Goal: Task Accomplishment & Management: Use online tool/utility

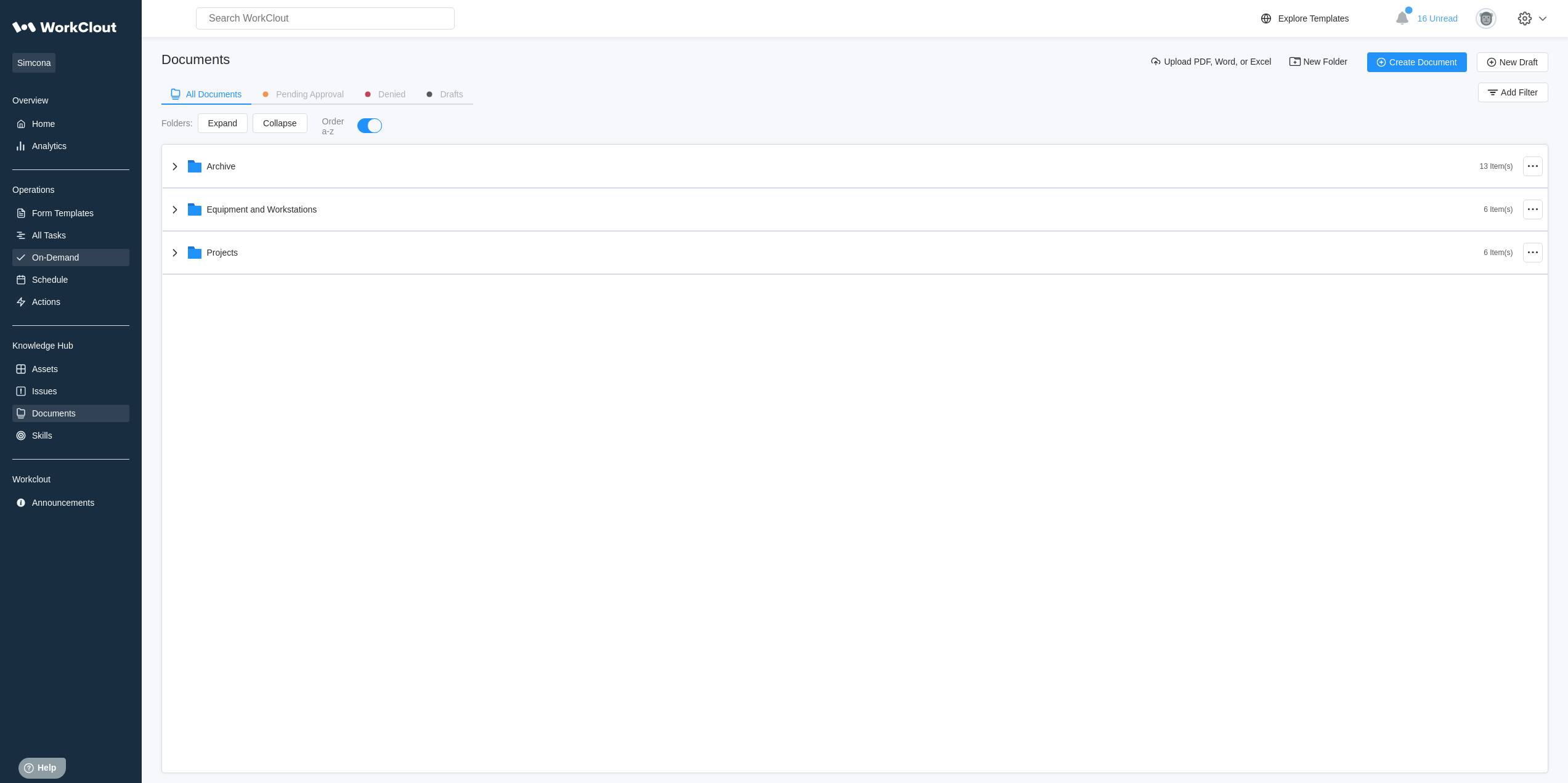
click at [67, 260] on div "On-Demand" at bounding box center [55, 257] width 47 height 10
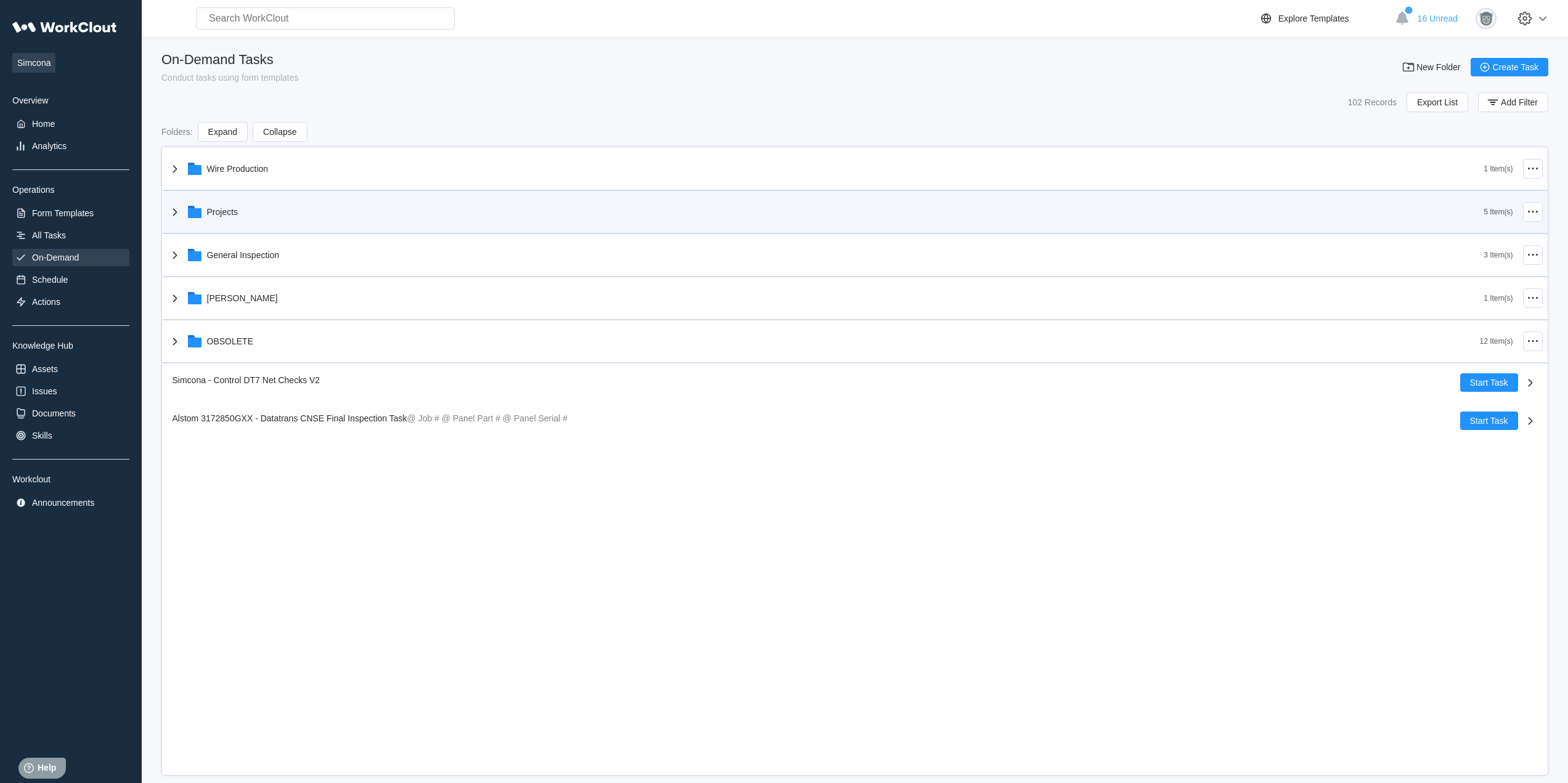
click at [264, 218] on div "Projects" at bounding box center [826, 211] width 1316 height 32
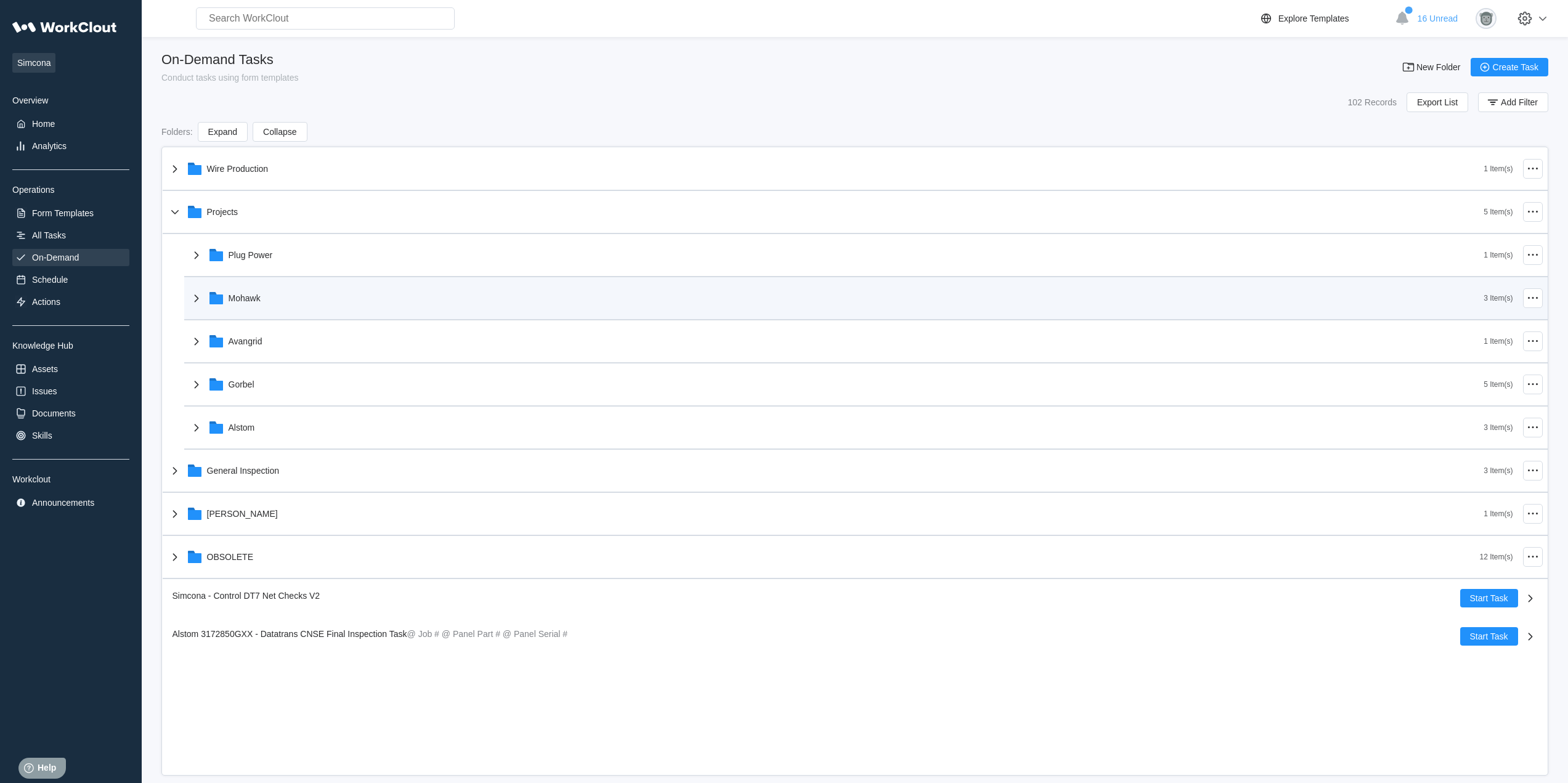
click at [269, 296] on div "Mohawk" at bounding box center [837, 298] width 1295 height 32
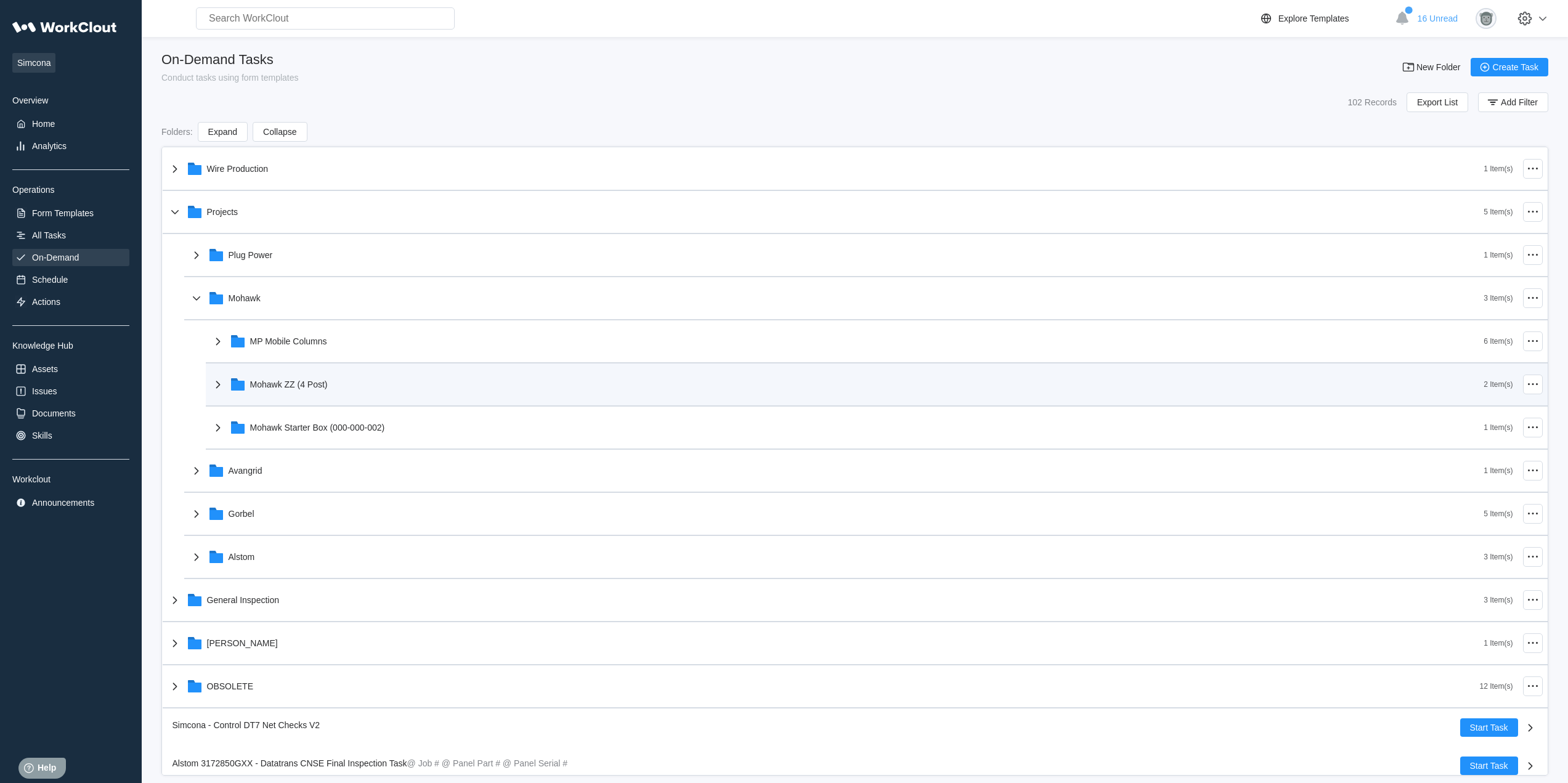
click at [298, 373] on div "Mohawk ZZ (4 Post)" at bounding box center [848, 384] width 1274 height 32
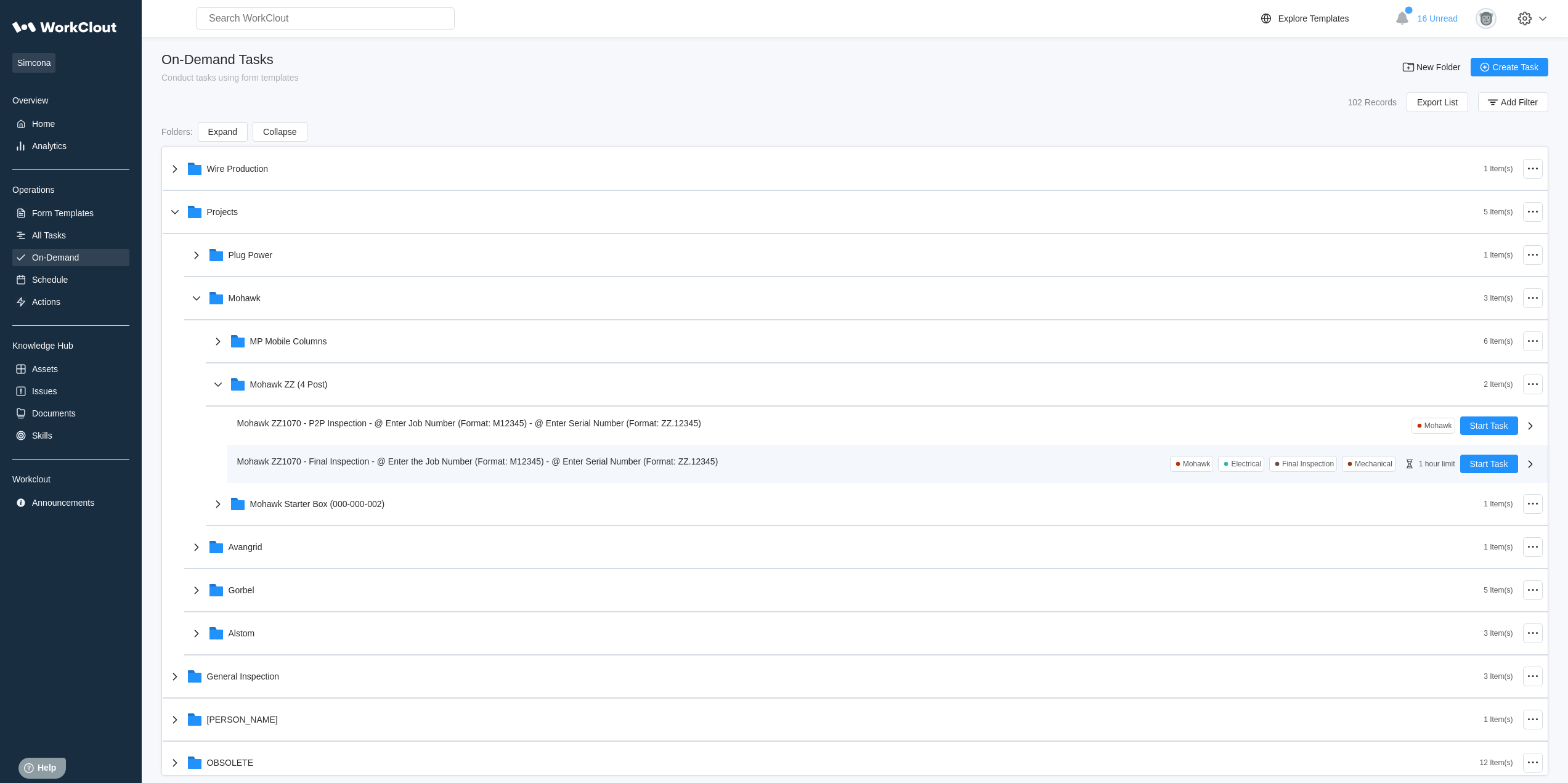
click at [392, 458] on span "Mohawk ZZ1070 - Final Inspection - @ Enter the Job Number (Format: M12345) - @ …" at bounding box center [478, 461] width 481 height 10
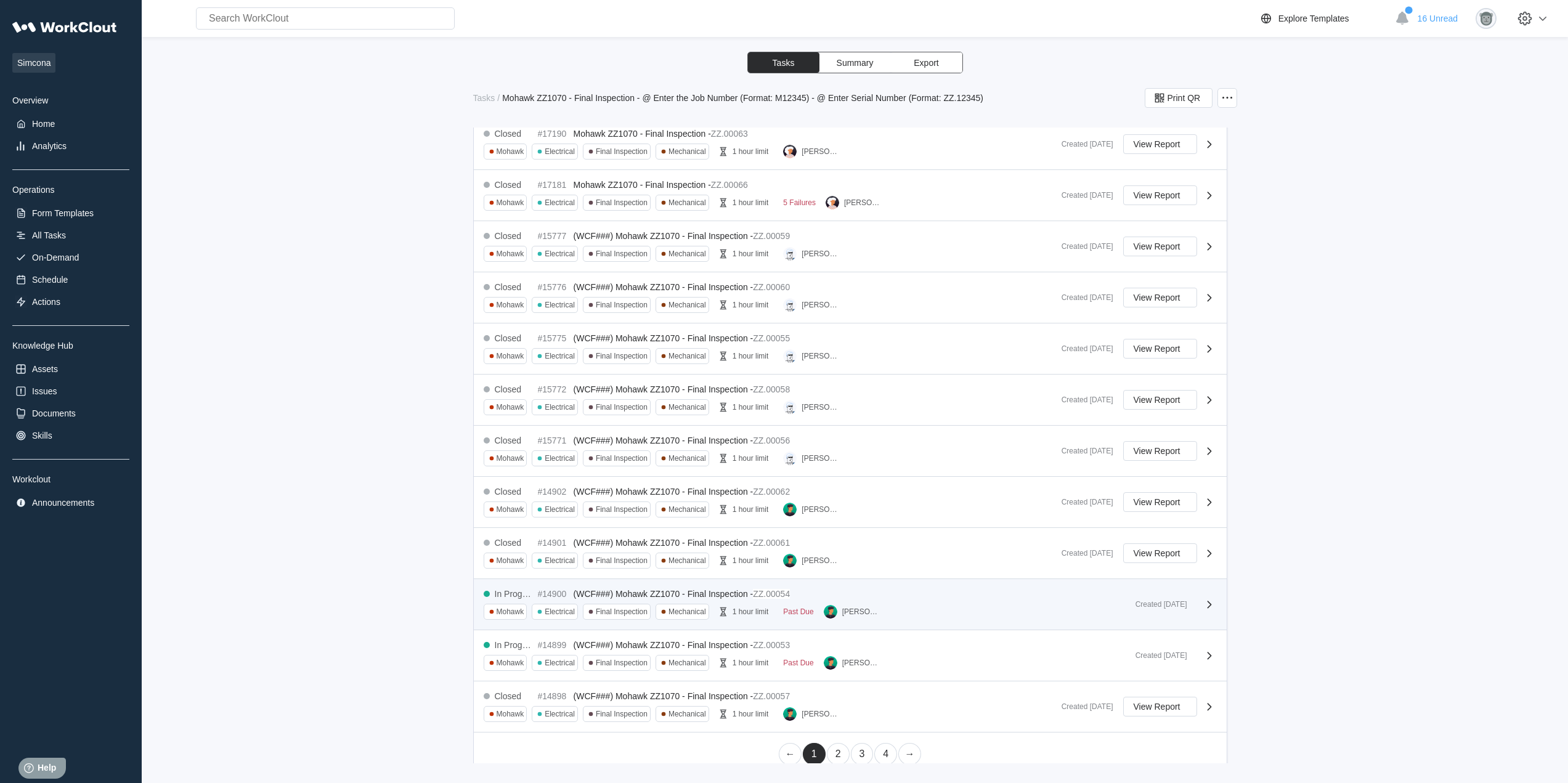
scroll to position [358, 0]
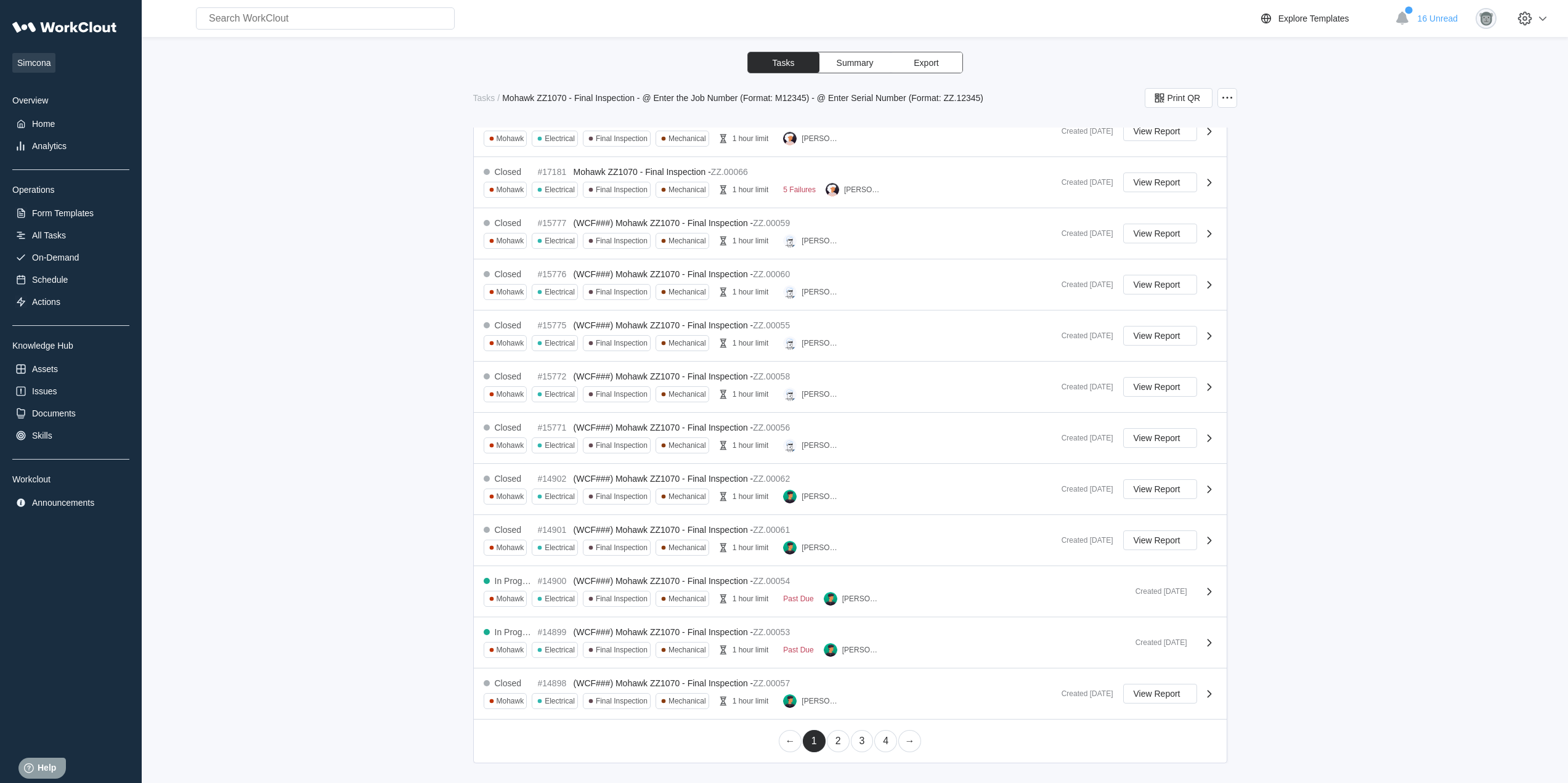
click at [839, 740] on link "2" at bounding box center [838, 741] width 23 height 22
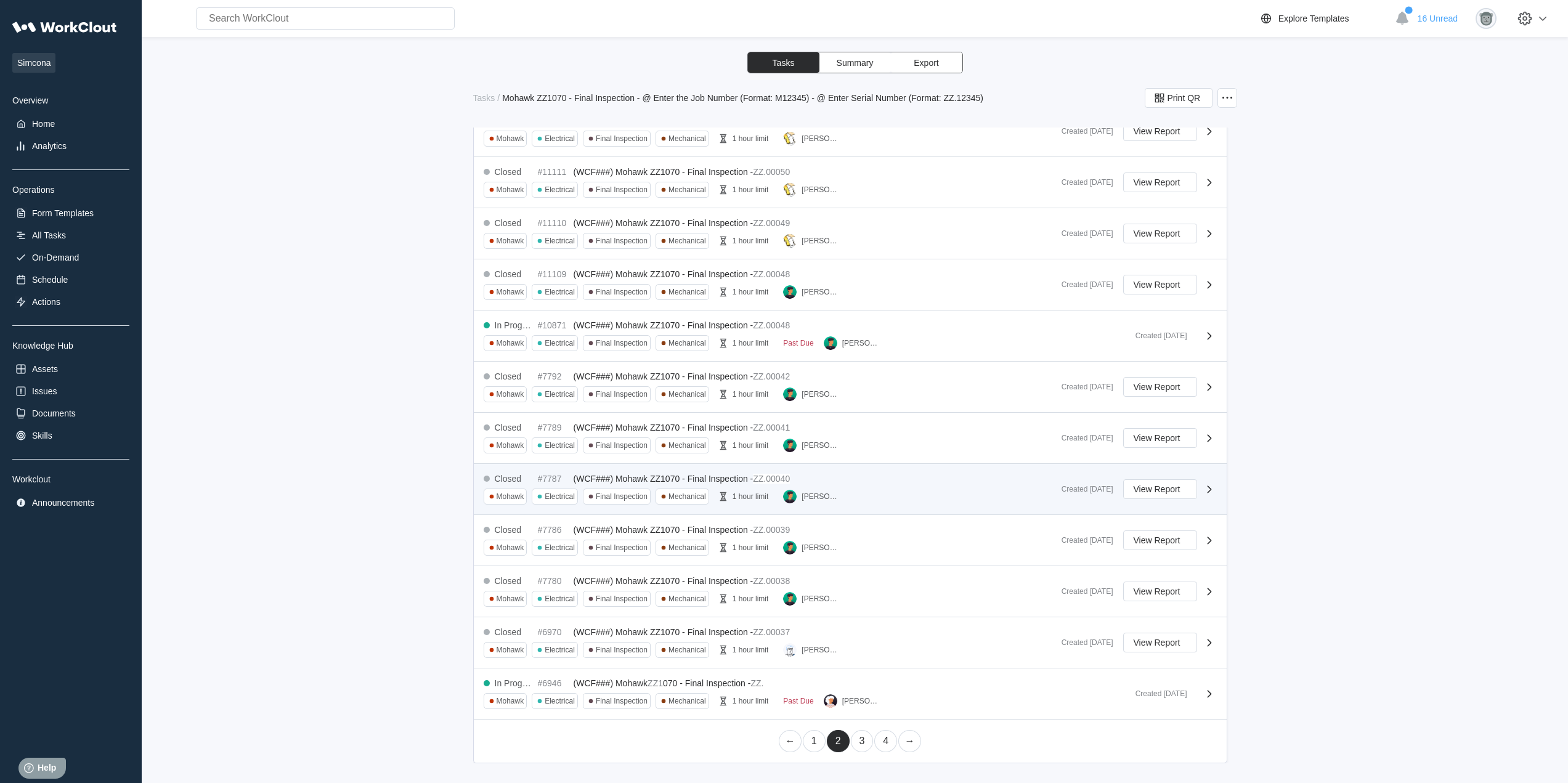
click at [838, 493] on div "[PERSON_NAME]" at bounding box center [820, 496] width 38 height 8
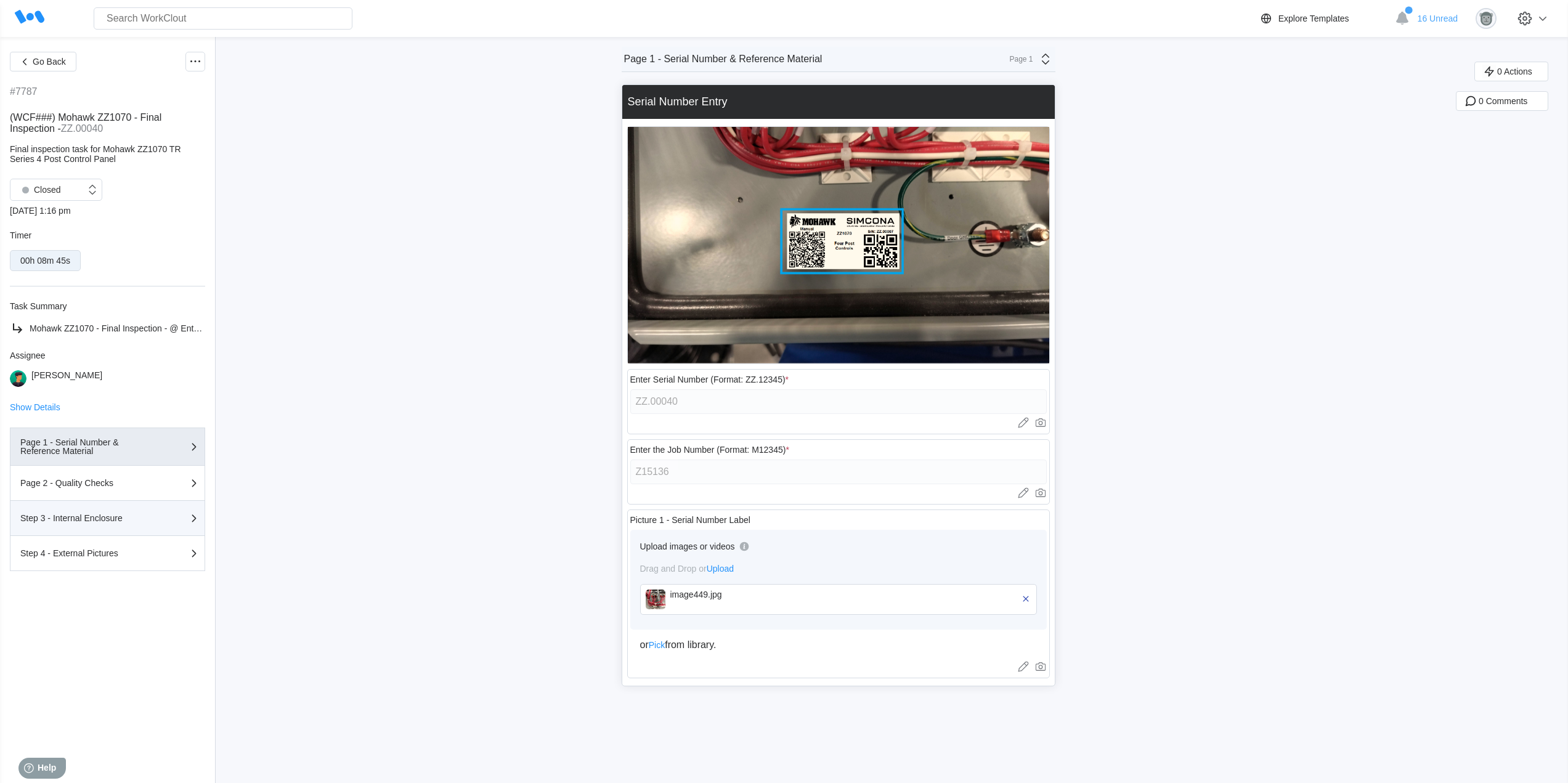
click at [120, 518] on div "Step 3 - Internal Enclosure" at bounding box center [82, 517] width 123 height 8
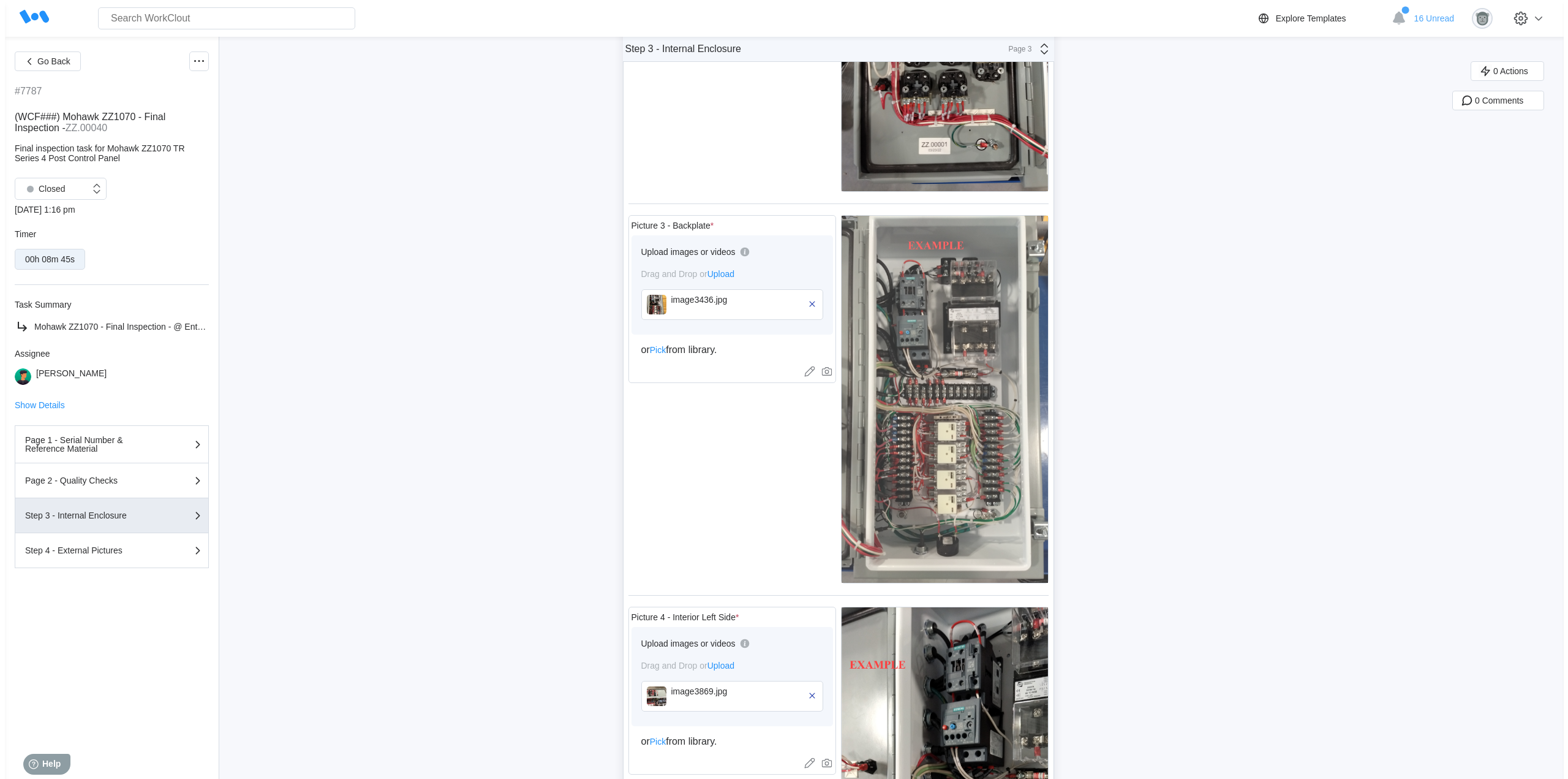
scroll to position [306, 0]
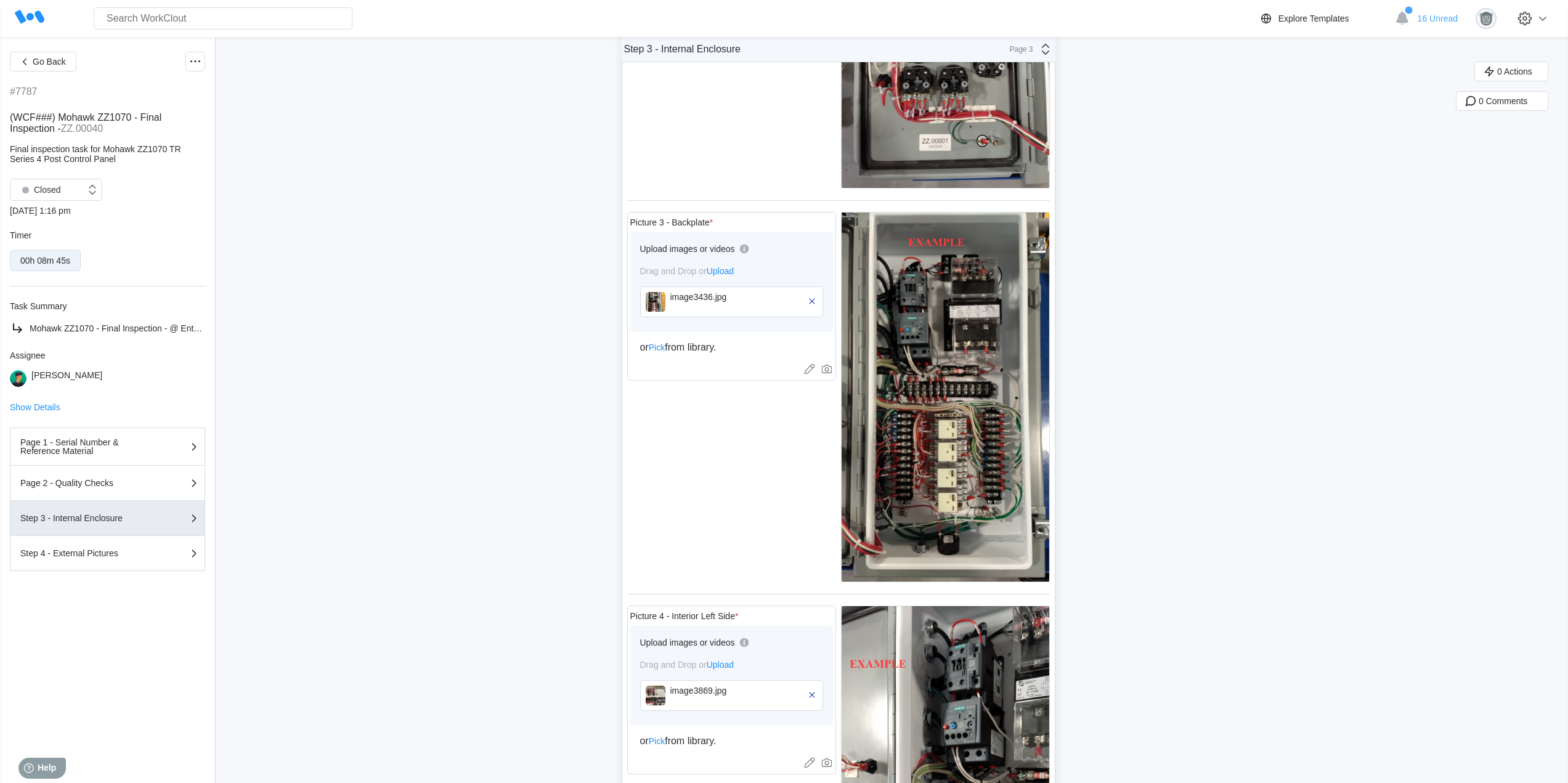
click at [664, 305] on img at bounding box center [656, 301] width 19 height 19
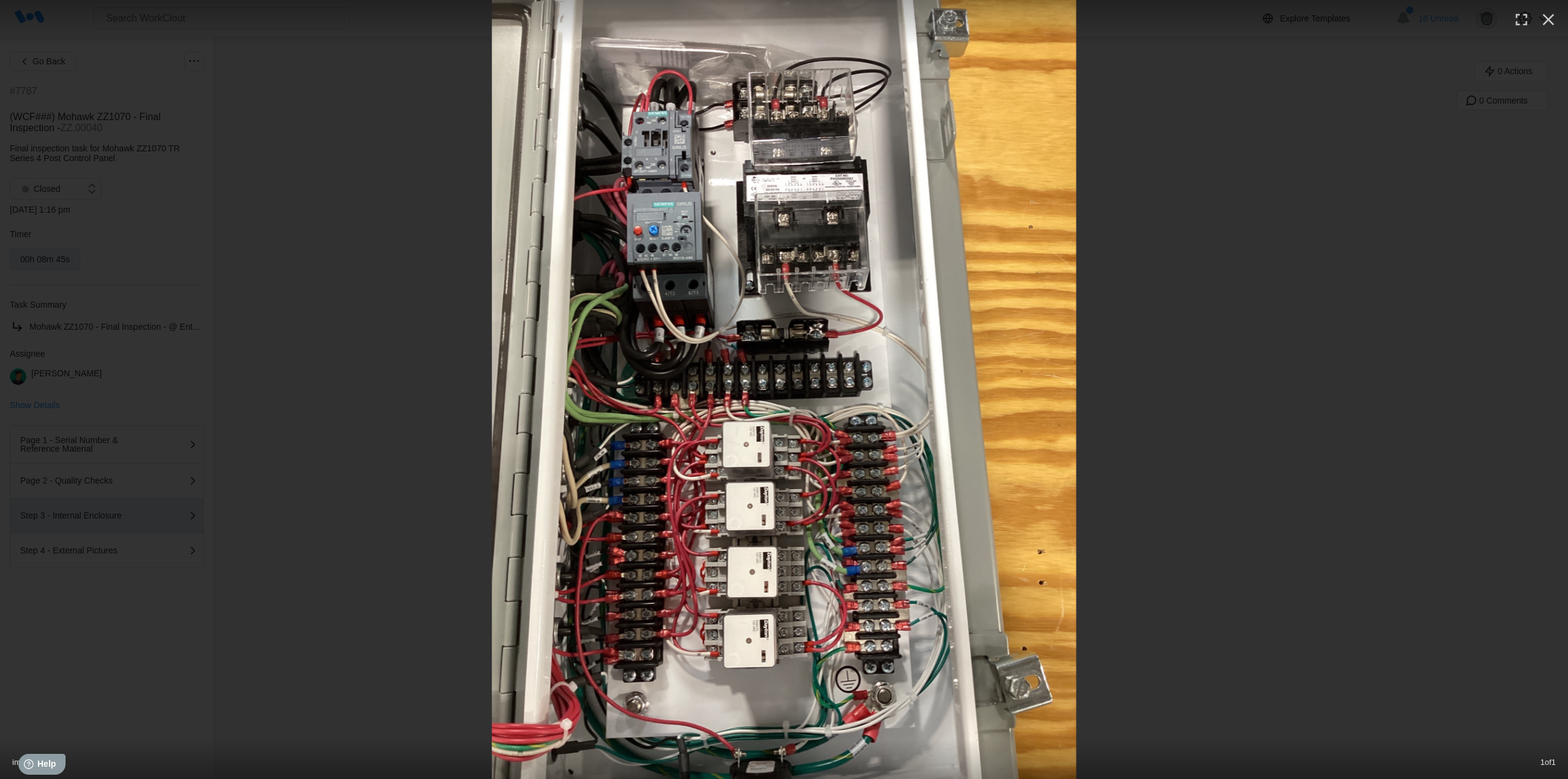
drag, startPoint x: 712, startPoint y: 504, endPoint x: 642, endPoint y: 453, distance: 86.6
click at [1551, 23] on icon "button" at bounding box center [1549, 20] width 12 height 12
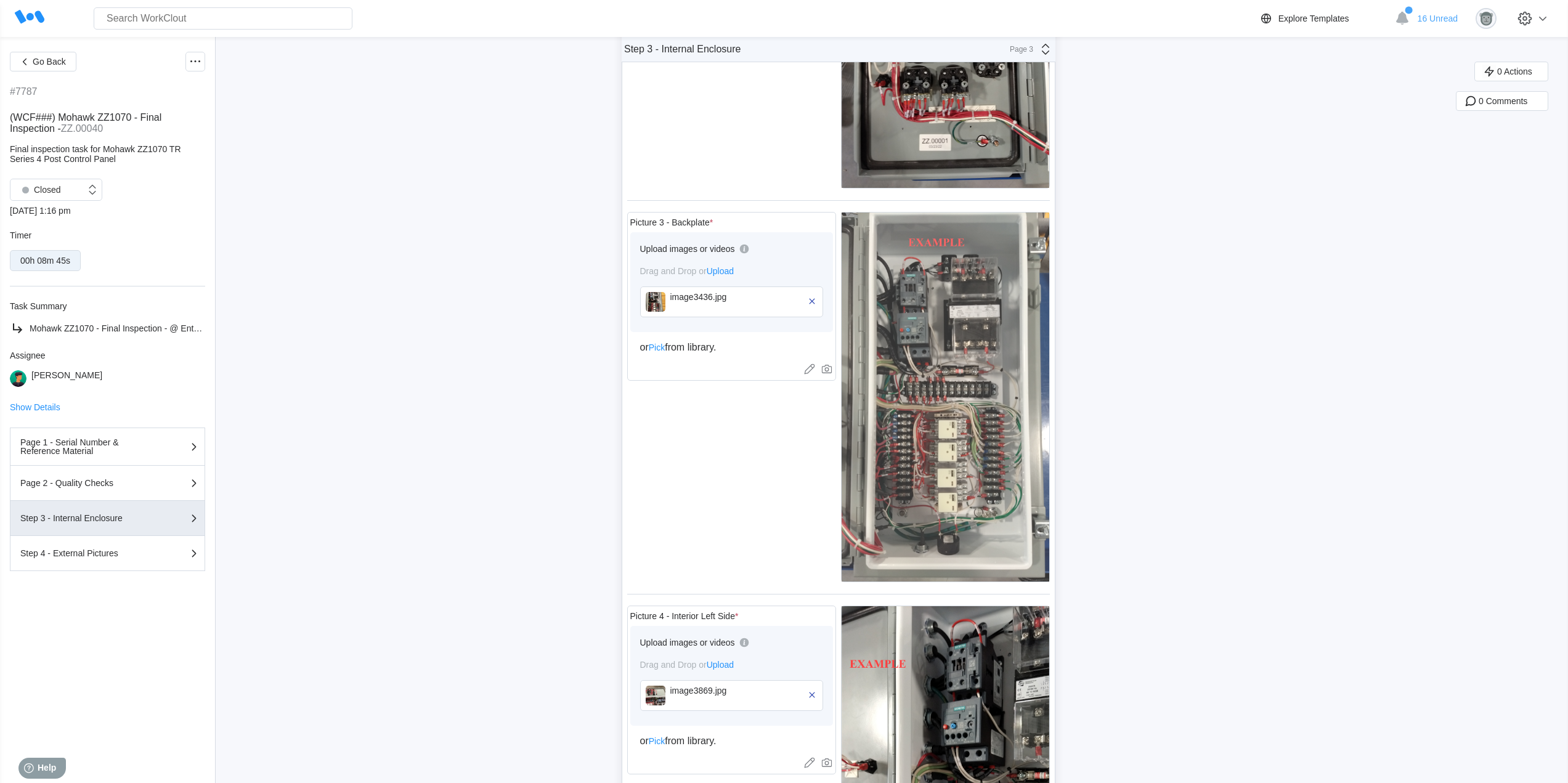
click at [908, 390] on img at bounding box center [945, 397] width 208 height 369
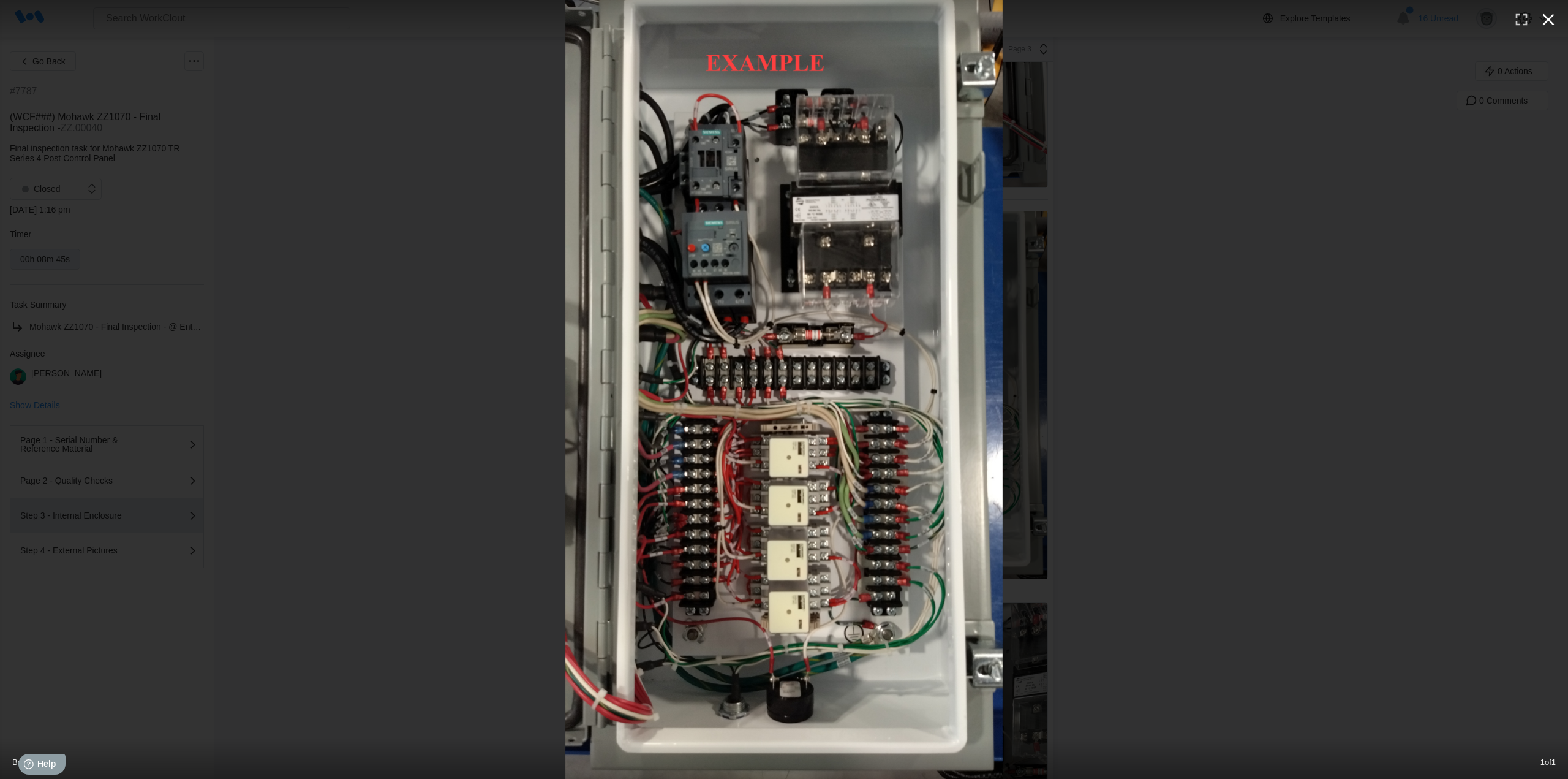
click at [1549, 15] on icon "button" at bounding box center [1549, 19] width 19 height 19
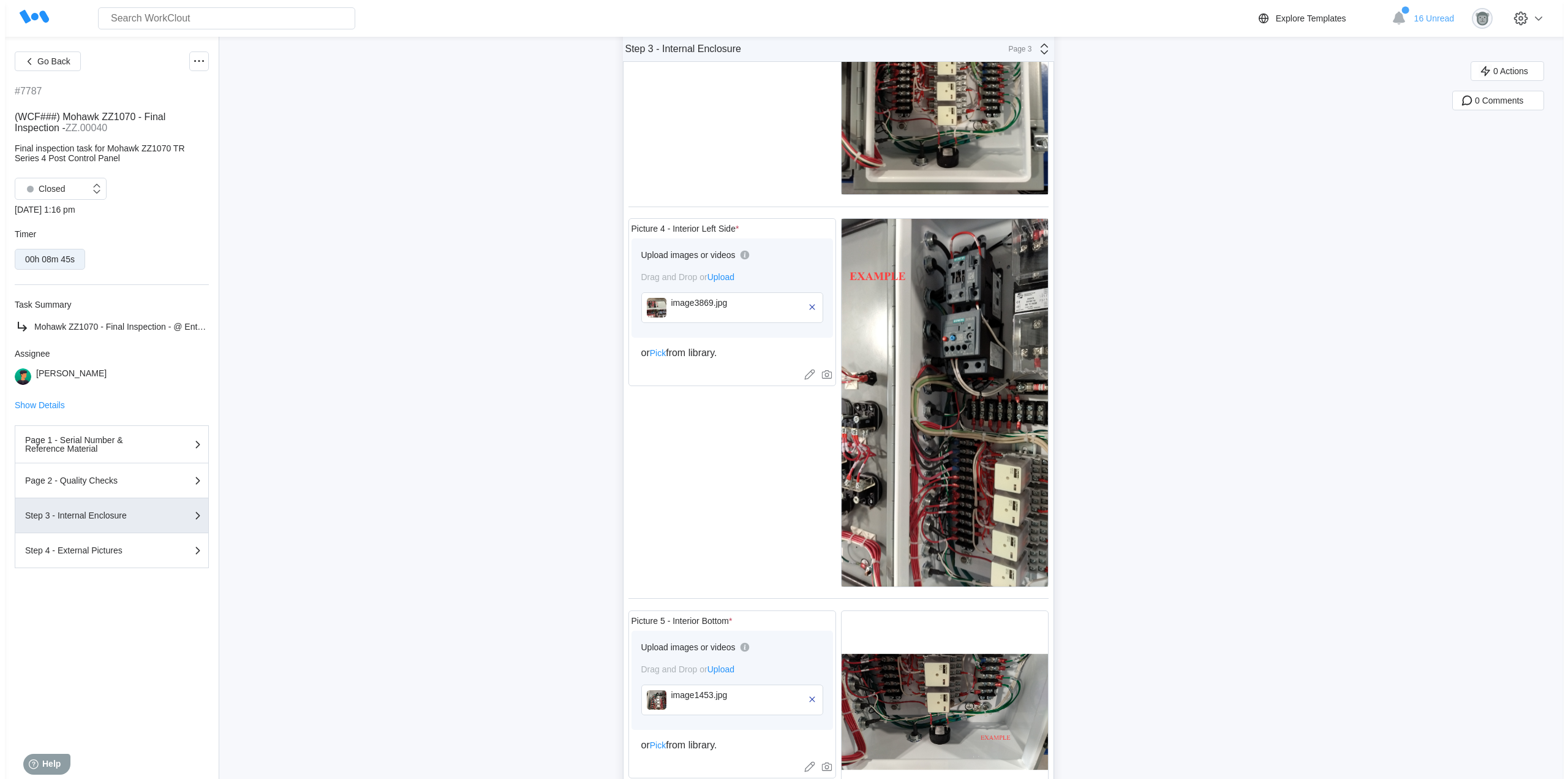
scroll to position [715, 0]
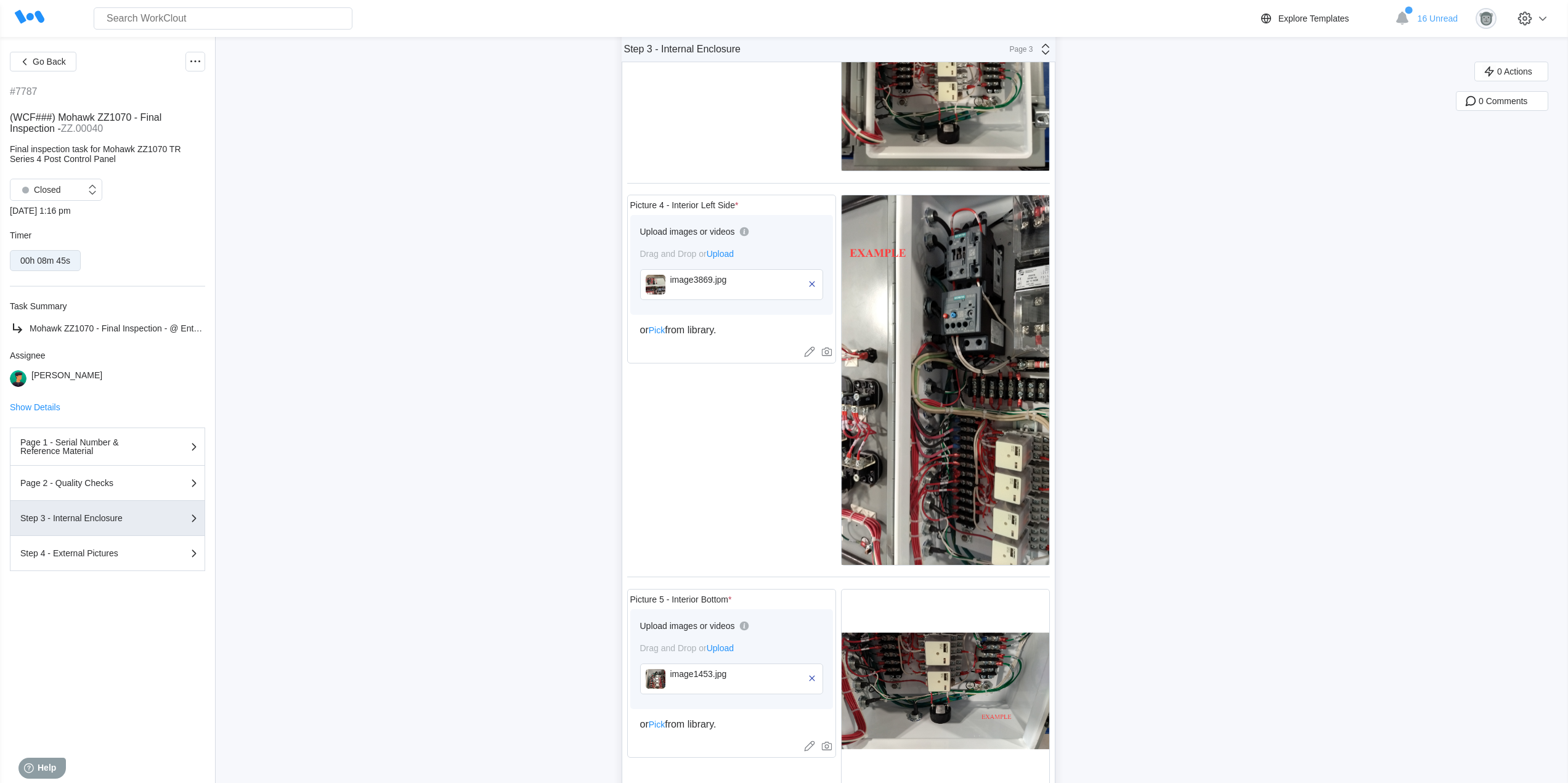
click at [665, 285] on img at bounding box center [656, 285] width 19 height 19
